Goal: Information Seeking & Learning: Check status

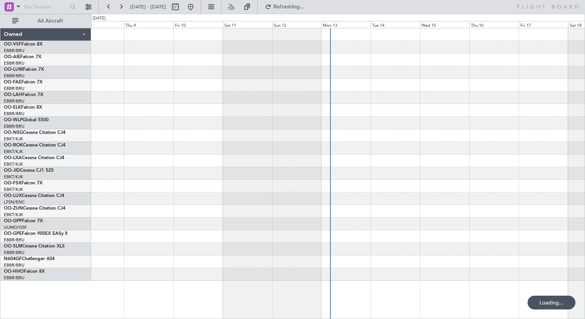
click at [339, 145] on div at bounding box center [338, 148] width 494 height 13
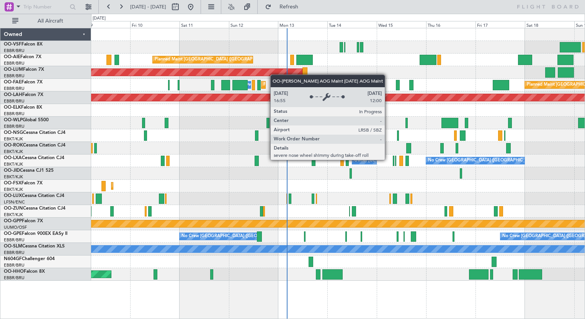
click at [266, 72] on div "Planned Maint [GEOGRAPHIC_DATA] ([GEOGRAPHIC_DATA]) AOG Maint [GEOGRAPHIC_DATA]…" at bounding box center [338, 154] width 494 height 253
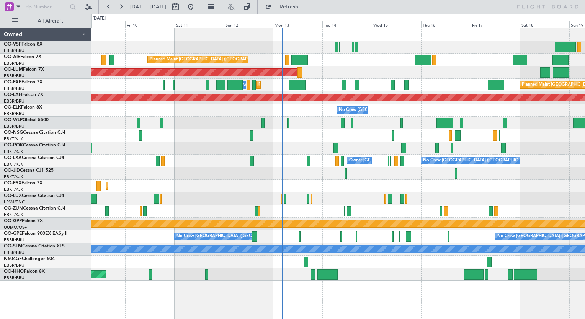
click at [228, 125] on div at bounding box center [338, 123] width 494 height 13
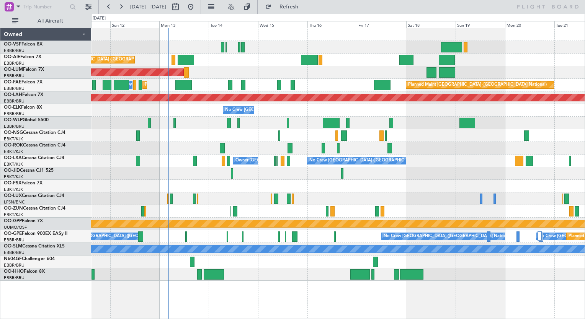
click at [223, 80] on div "Planned Maint [GEOGRAPHIC_DATA] ([GEOGRAPHIC_DATA]) AOG Maint [GEOGRAPHIC_DATA]…" at bounding box center [338, 154] width 494 height 253
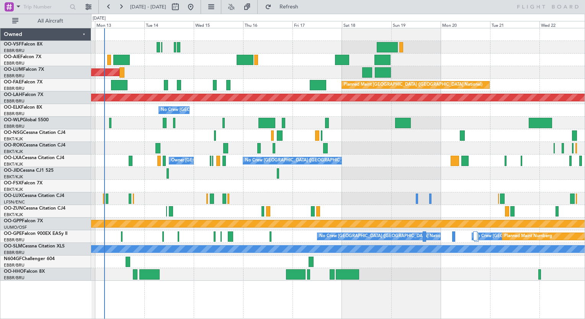
click at [329, 79] on div "Planned Maint [GEOGRAPHIC_DATA] ([GEOGRAPHIC_DATA] National) Owner [GEOGRAPHIC_…" at bounding box center [338, 85] width 494 height 13
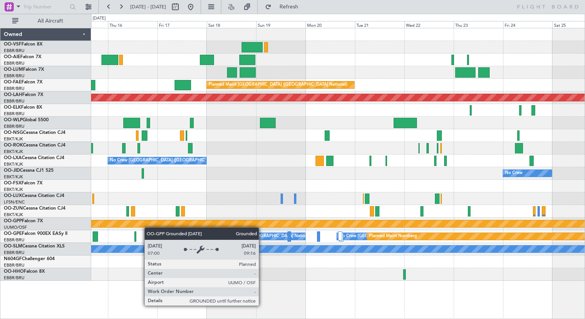
click at [132, 225] on div "Owner Melsbroek Air Base Planned Maint [GEOGRAPHIC_DATA]-[GEOGRAPHIC_DATA] AOG …" at bounding box center [338, 154] width 494 height 253
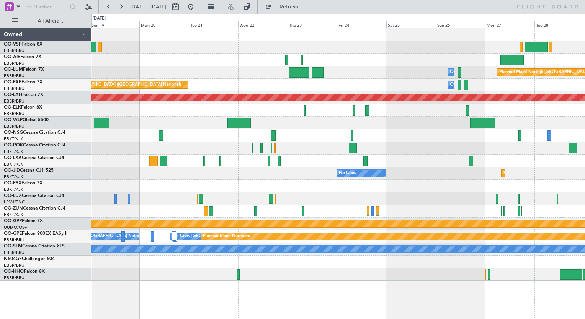
click at [70, 233] on div "Owner Melsbroek Air Base Planned Maint [GEOGRAPHIC_DATA]-[GEOGRAPHIC_DATA] Plan…" at bounding box center [292, 167] width 585 height 306
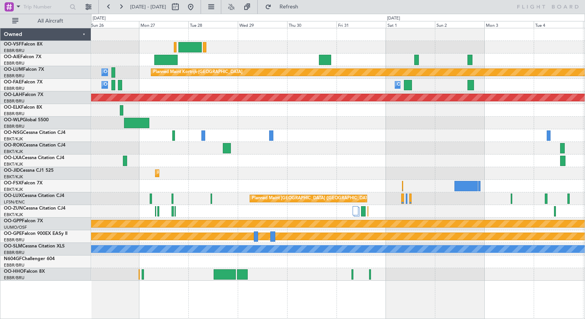
click at [75, 272] on div "Planned Maint Kortrijk-[GEOGRAPHIC_DATA] Owner [GEOGRAPHIC_DATA] Owner [GEOGRAP…" at bounding box center [292, 167] width 585 height 306
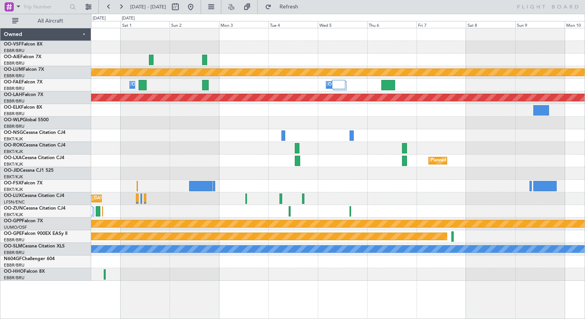
click at [459, 271] on div "Planned Maint Kortrijk-[GEOGRAPHIC_DATA] Owner [GEOGRAPHIC_DATA] Owner [GEOGRAP…" at bounding box center [338, 154] width 494 height 253
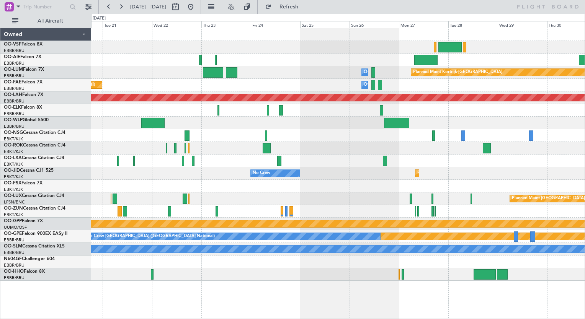
click at [432, 284] on div "Planned Maint Kortrijk-[GEOGRAPHIC_DATA] Owner [GEOGRAPHIC_DATA] Owner [GEOGRAP…" at bounding box center [338, 173] width 494 height 291
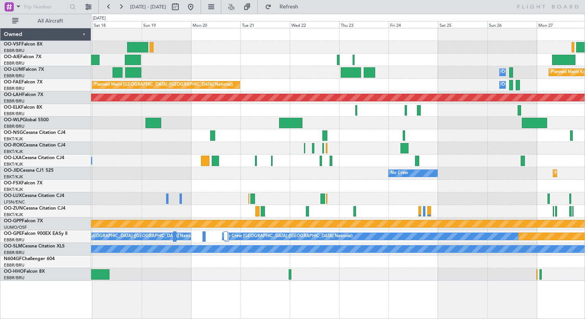
click at [397, 286] on div "Planned Maint Kortrijk-[GEOGRAPHIC_DATA] Owner [GEOGRAPHIC_DATA] Owner [GEOGRAP…" at bounding box center [338, 173] width 494 height 291
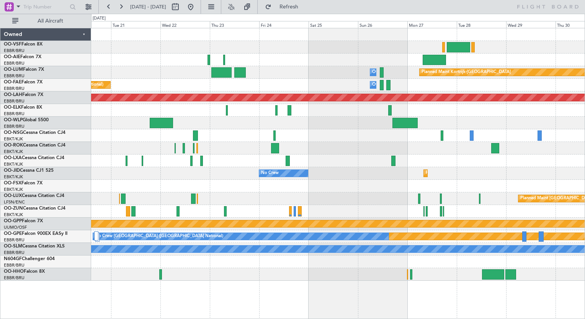
click at [166, 286] on div "Owner Melsbroek Air Base Planned Maint [GEOGRAPHIC_DATA]-[GEOGRAPHIC_DATA] Owne…" at bounding box center [338, 173] width 494 height 291
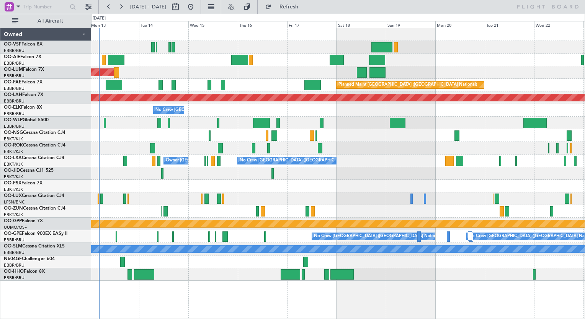
click at [585, 193] on html "[DATE] - [DATE] Refresh All Aircraft Planned Maint [GEOGRAPHIC_DATA] ([GEOGRAPH…" at bounding box center [292, 159] width 585 height 319
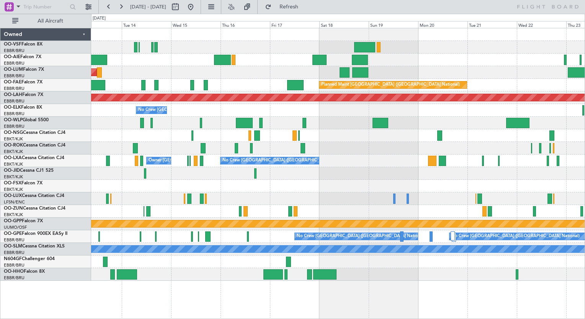
click at [255, 66] on div "Planned Maint [GEOGRAPHIC_DATA] ([GEOGRAPHIC_DATA]) AOG Maint [GEOGRAPHIC_DATA]…" at bounding box center [338, 154] width 494 height 253
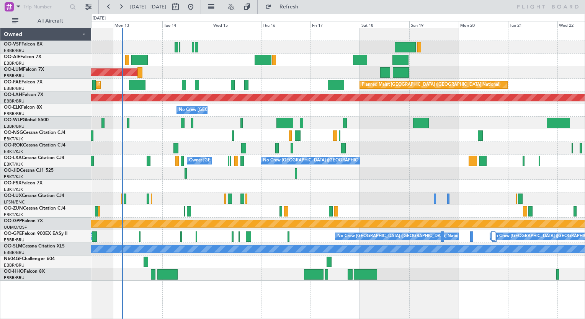
click at [223, 142] on div "Planned Maint [GEOGRAPHIC_DATA] ([GEOGRAPHIC_DATA]) AOG Maint [GEOGRAPHIC_DATA]…" at bounding box center [338, 154] width 494 height 253
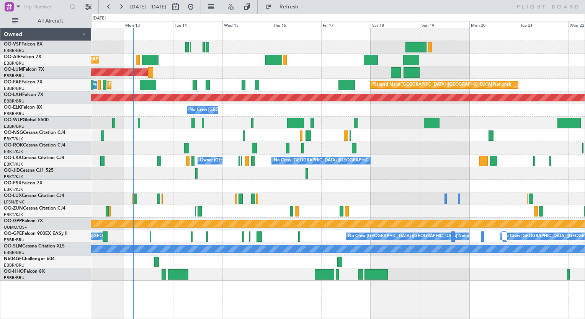
click at [183, 148] on div at bounding box center [338, 148] width 494 height 13
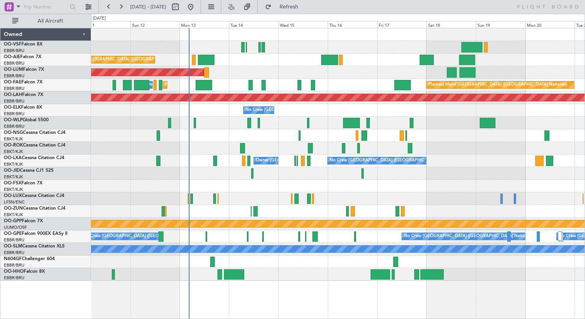
click at [229, 131] on div "Planned Maint [GEOGRAPHIC_DATA] ([GEOGRAPHIC_DATA]) AOG Maint [GEOGRAPHIC_DATA]…" at bounding box center [338, 154] width 494 height 253
